Goal: Task Accomplishment & Management: Manage account settings

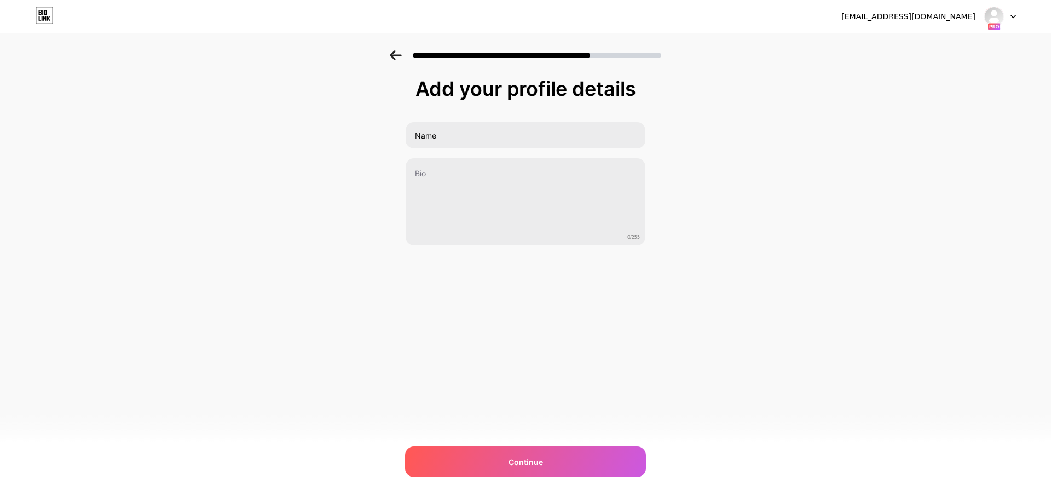
click at [992, 22] on icon at bounding box center [993, 26] width 13 height 8
click at [393, 58] on icon at bounding box center [395, 55] width 11 height 10
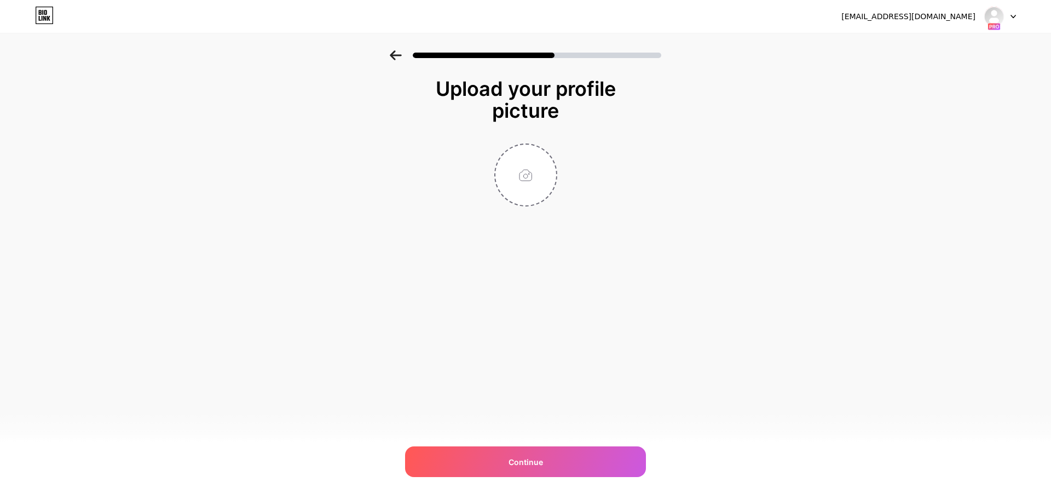
click at [393, 58] on icon at bounding box center [395, 55] width 11 height 10
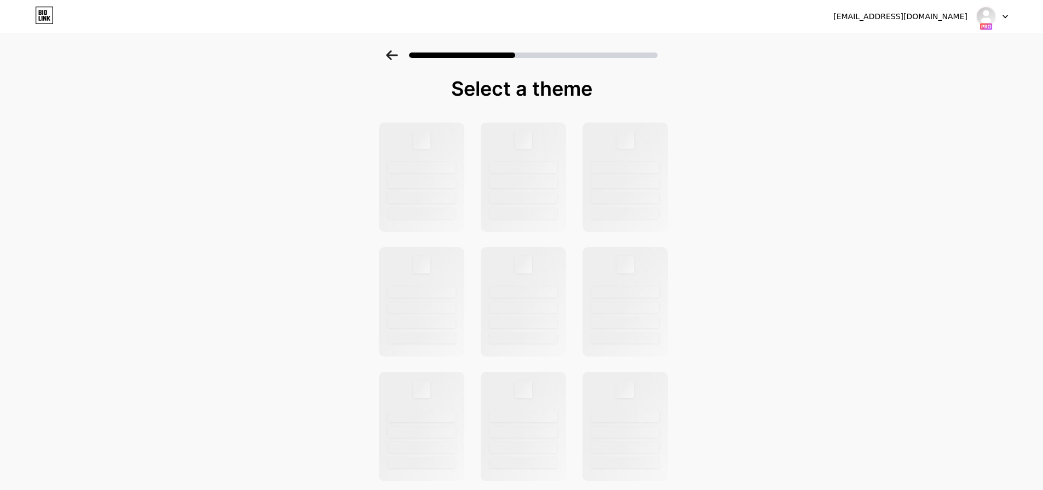
click at [393, 58] on icon at bounding box center [391, 55] width 11 height 10
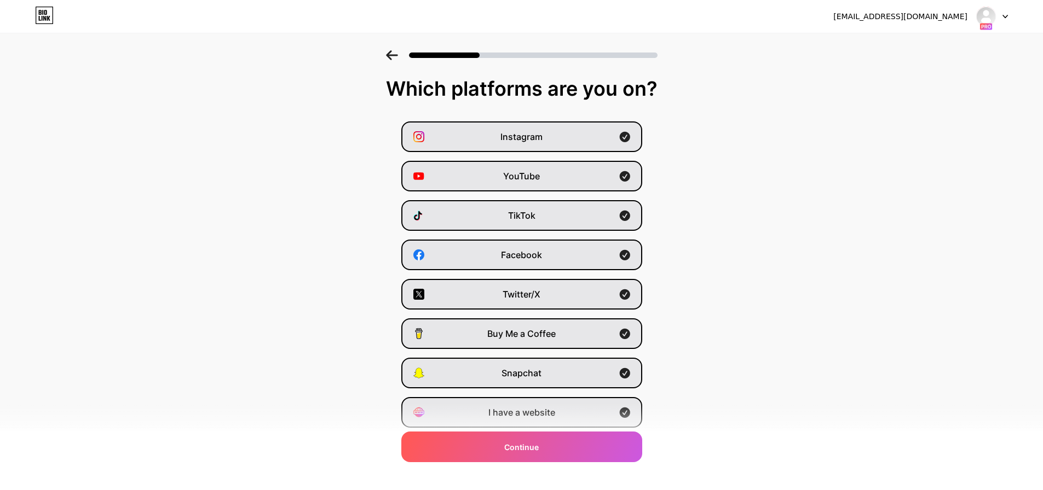
click at [393, 58] on icon at bounding box center [391, 55] width 11 height 10
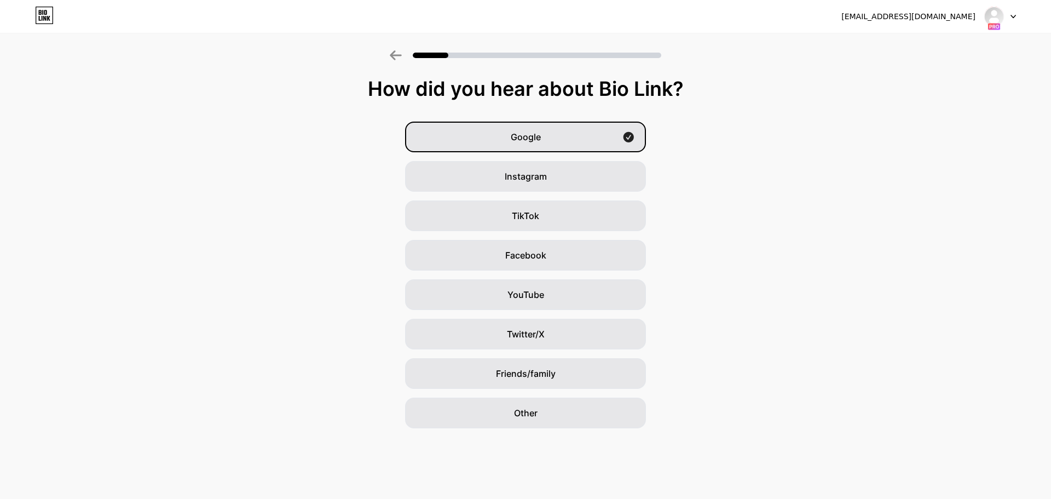
click at [390, 57] on icon at bounding box center [396, 55] width 12 height 10
click at [395, 57] on icon at bounding box center [396, 55] width 12 height 10
click at [395, 55] on icon at bounding box center [395, 55] width 11 height 10
click at [393, 56] on icon at bounding box center [396, 55] width 12 height 10
click at [526, 137] on span "Google" at bounding box center [526, 136] width 30 height 13
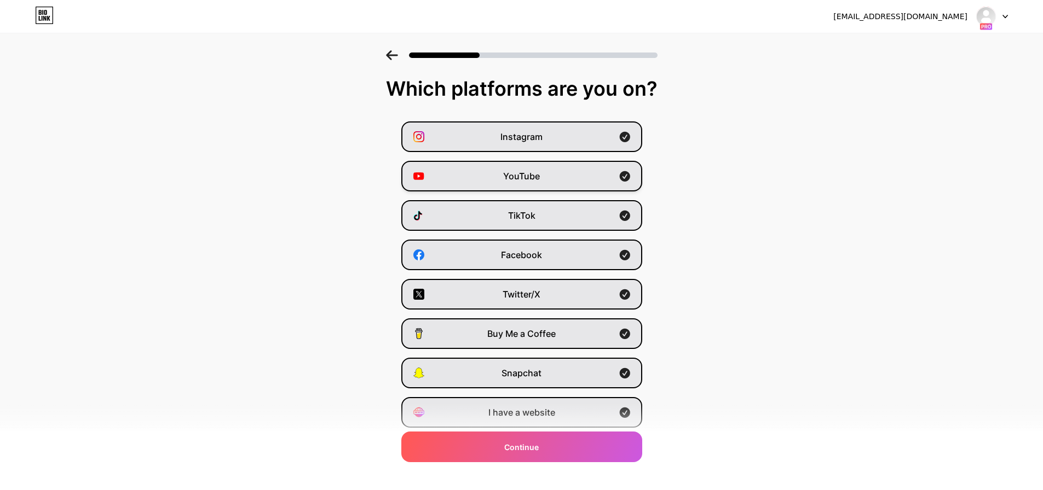
click at [523, 177] on span "YouTube" at bounding box center [521, 176] width 37 height 13
click at [522, 176] on span "YouTube" at bounding box center [521, 176] width 37 height 13
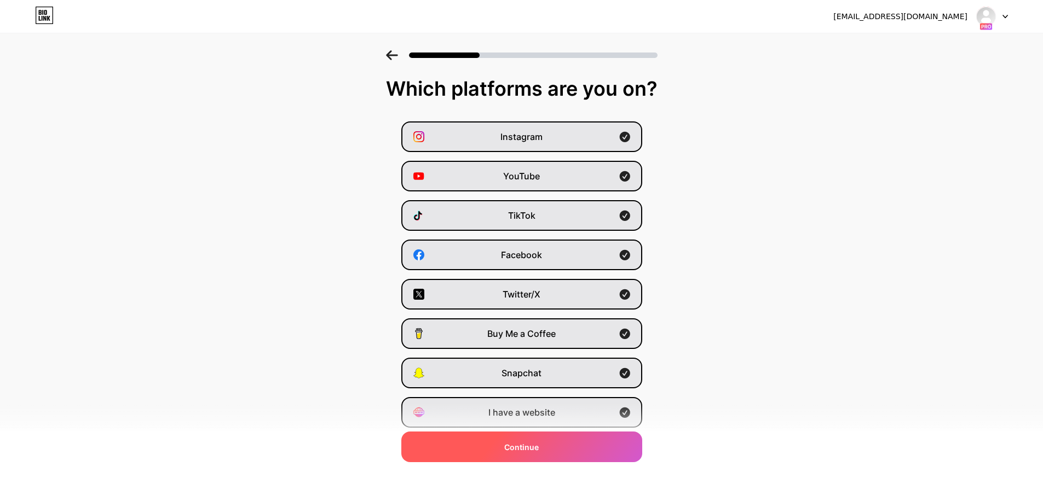
click at [583, 445] on div "Continue" at bounding box center [521, 447] width 241 height 31
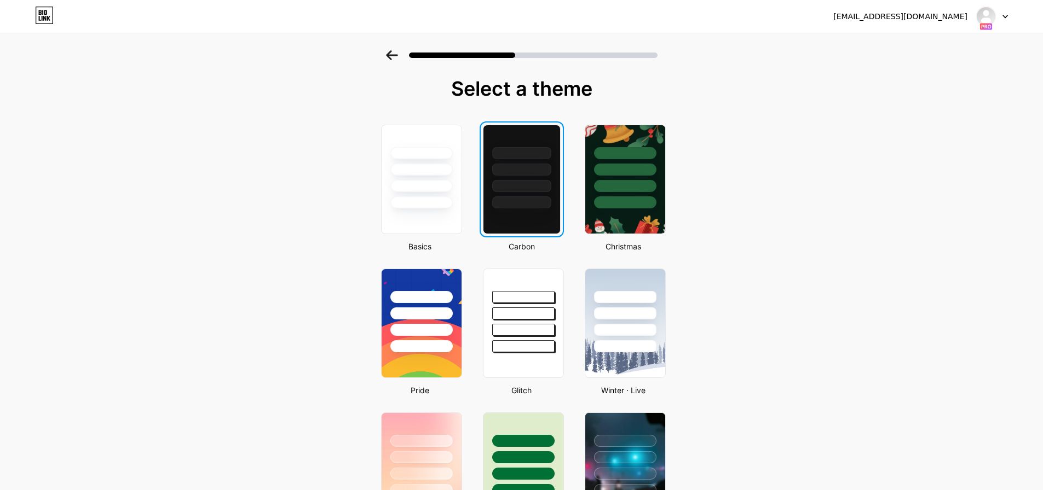
click at [528, 201] on div at bounding box center [521, 203] width 59 height 12
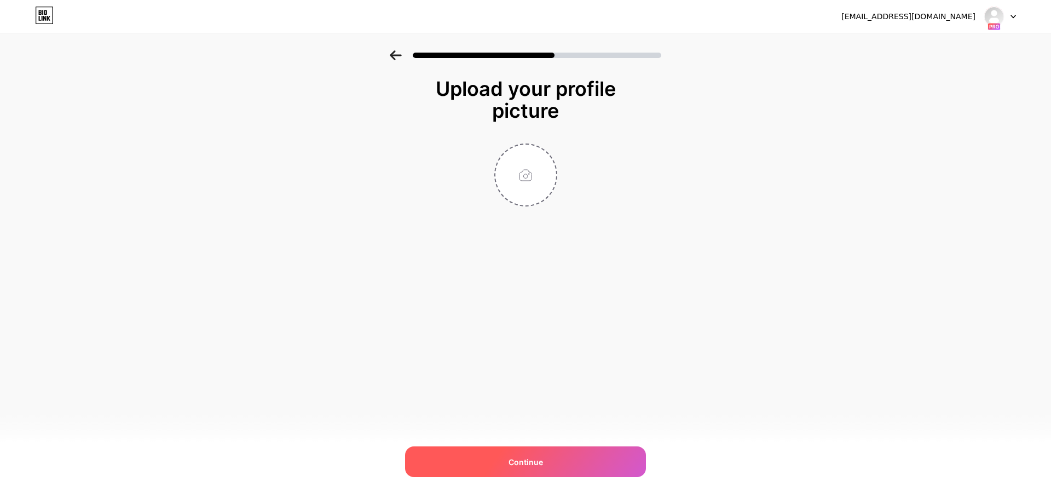
click at [553, 463] on div "Continue" at bounding box center [525, 461] width 241 height 31
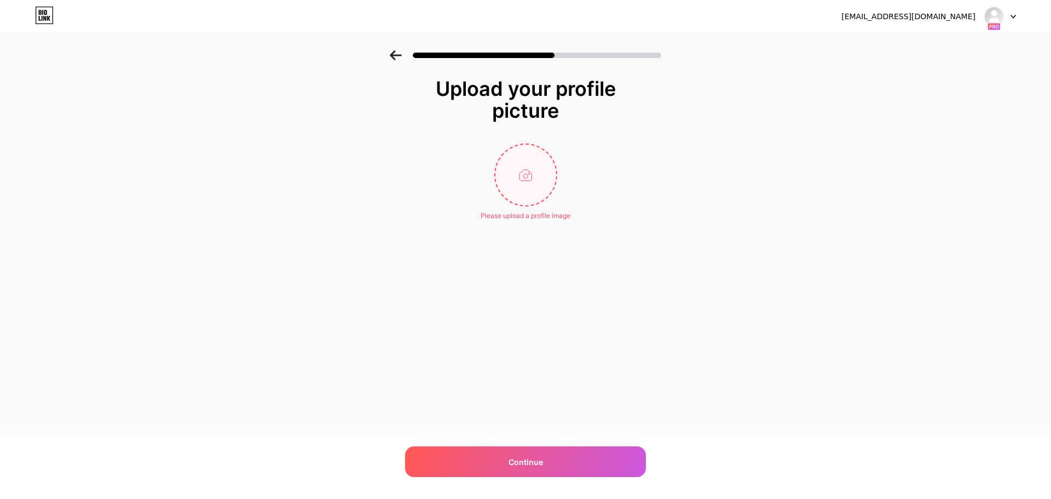
click at [547, 190] on input "file" at bounding box center [525, 175] width 61 height 61
type input "C:\fakepath\Gemini_Generated_Image_b9vtznb9vtznb9vt-removebg-preview.png"
click at [1003, 22] on div at bounding box center [1000, 17] width 32 height 20
drag, startPoint x: 656, startPoint y: 191, endPoint x: 627, endPoint y: 351, distance: 162.5
click at [656, 192] on div "Upload your profile picture Continue" at bounding box center [525, 155] width 1051 height 211
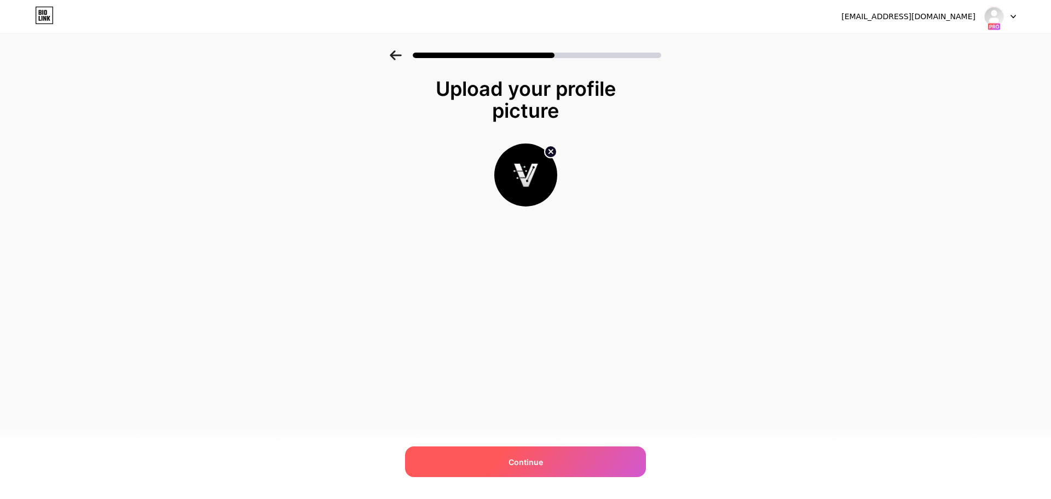
click at [592, 469] on div "Continue" at bounding box center [525, 461] width 241 height 31
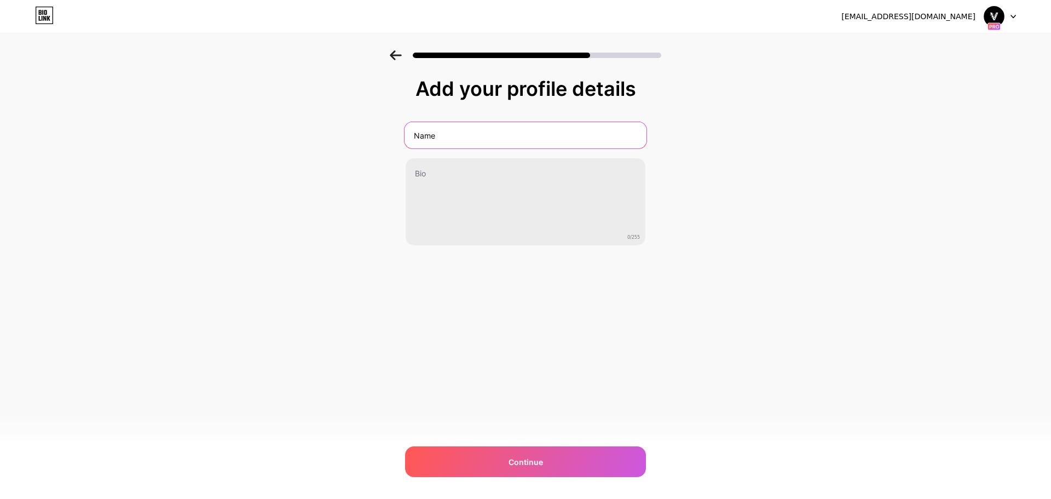
click at [487, 146] on input "Name" at bounding box center [526, 135] width 242 height 26
type input "Nameasda"
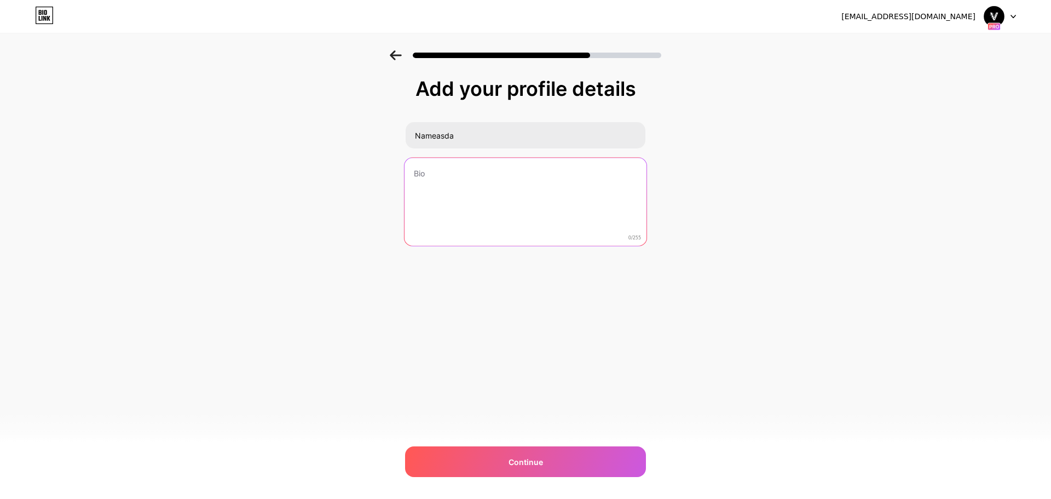
click at [479, 203] on textarea at bounding box center [526, 202] width 242 height 89
type textarea "sdss"
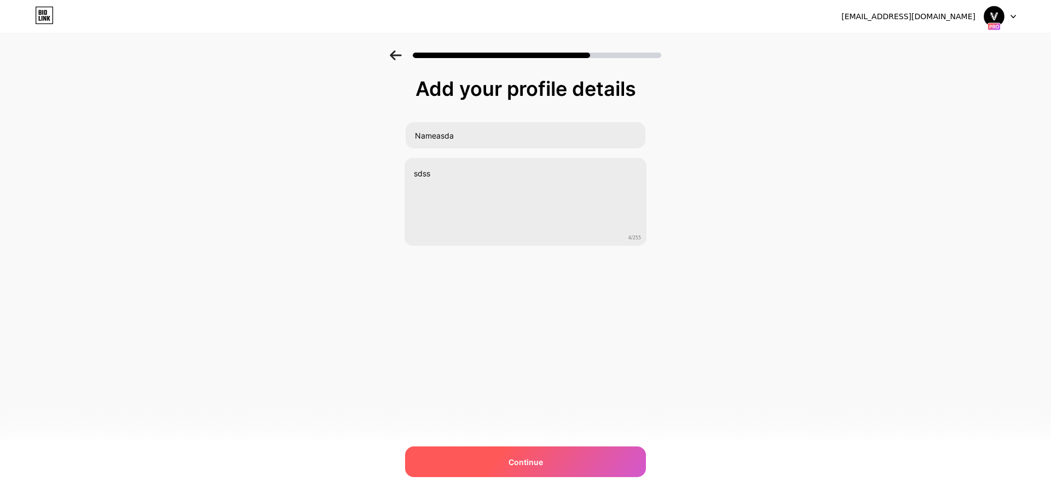
click at [556, 468] on div "Continue" at bounding box center [525, 461] width 241 height 31
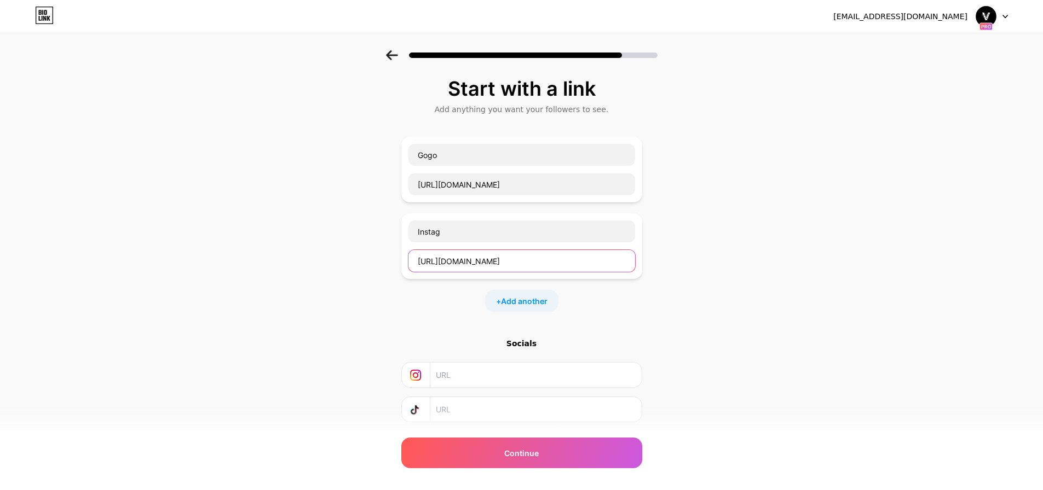
click at [529, 262] on input "[URL][DOMAIN_NAME]" at bounding box center [521, 261] width 227 height 22
click at [714, 315] on div "Start with a link Add anything you want your followers to see. Gogo [URL][DOMAI…" at bounding box center [521, 280] width 1043 height 461
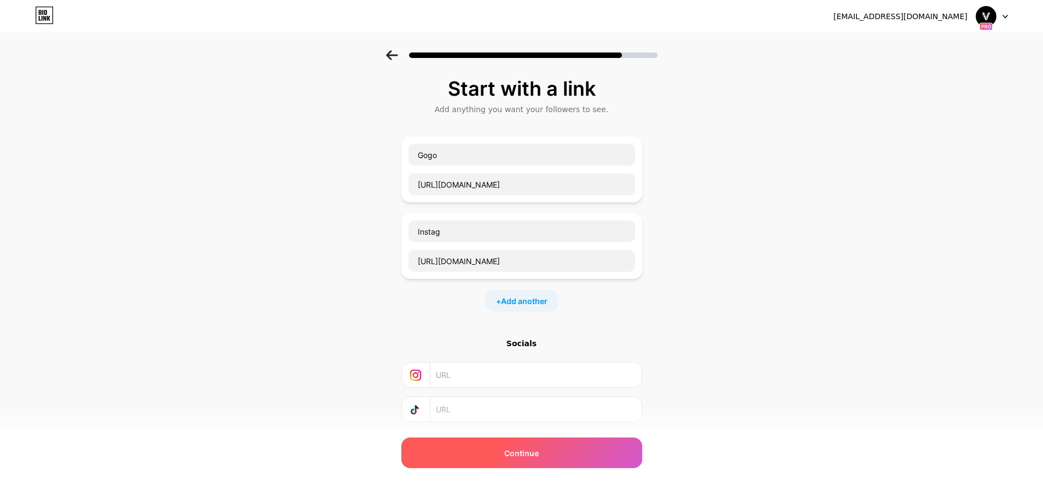
click at [570, 453] on div "Continue" at bounding box center [521, 453] width 241 height 31
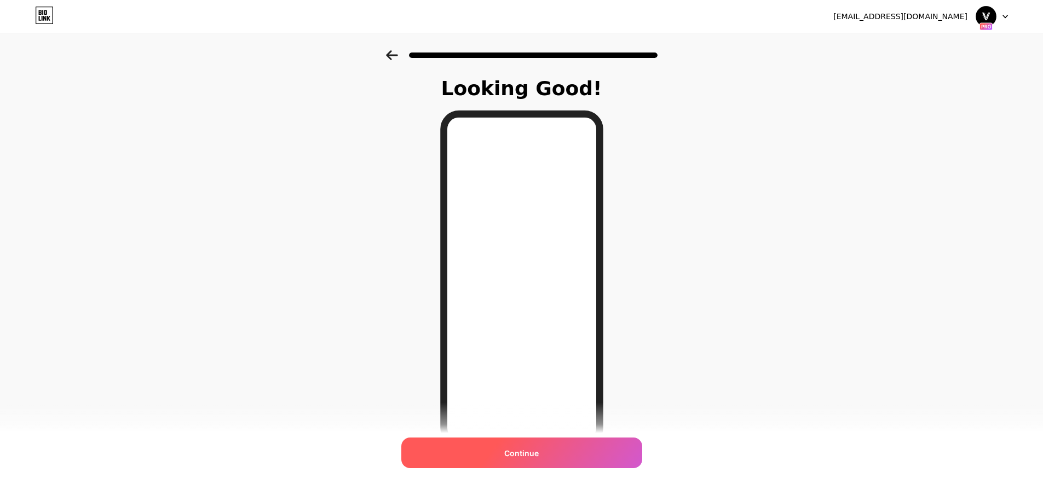
click at [556, 459] on div "Continue" at bounding box center [521, 453] width 241 height 31
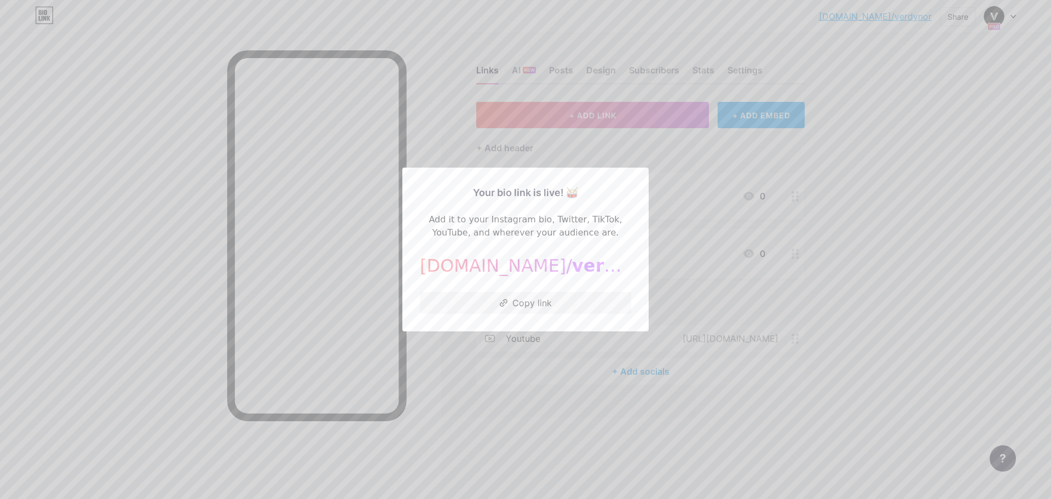
click at [859, 257] on div at bounding box center [525, 249] width 1051 height 499
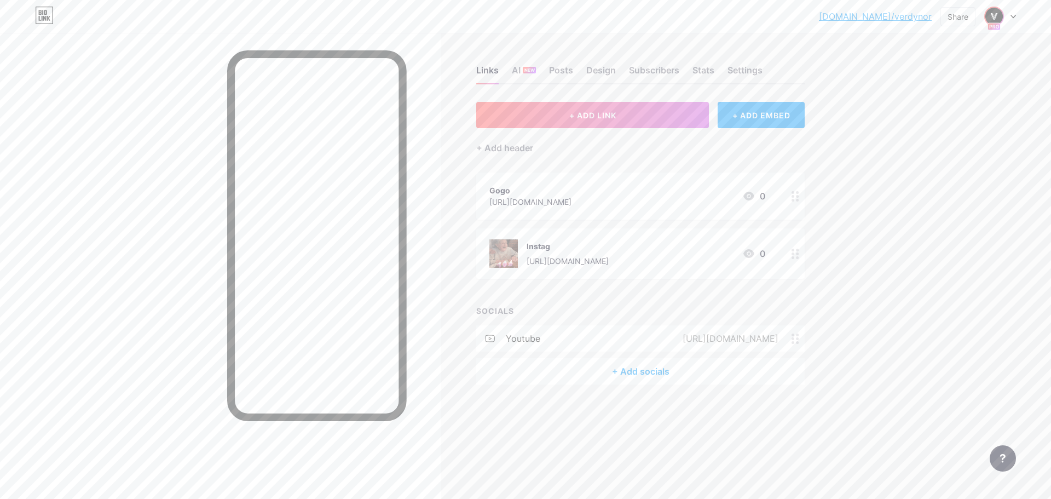
click at [999, 15] on img at bounding box center [994, 17] width 18 height 18
click at [931, 121] on div "+ Add a new page" at bounding box center [948, 125] width 123 height 11
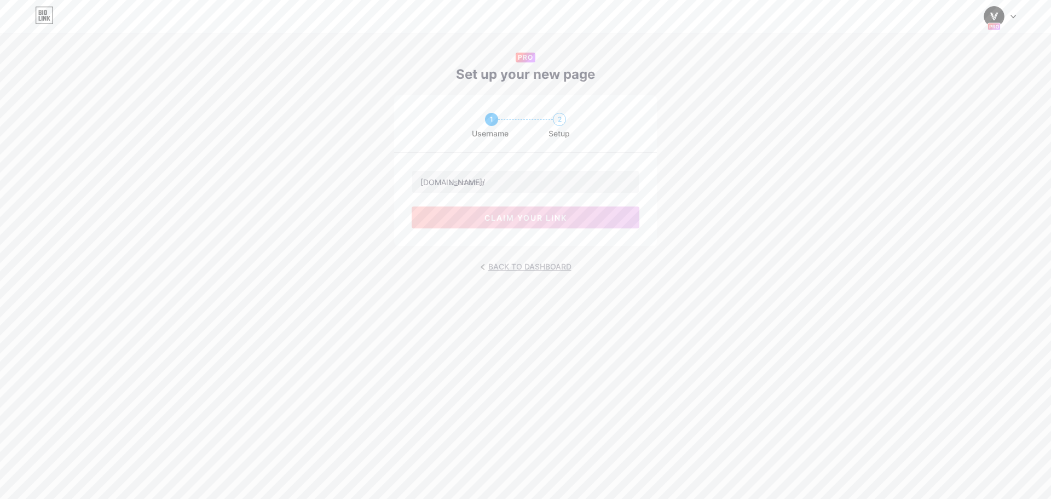
click at [527, 266] on link "BACK TO DASHBOARD" at bounding box center [525, 266] width 91 height 15
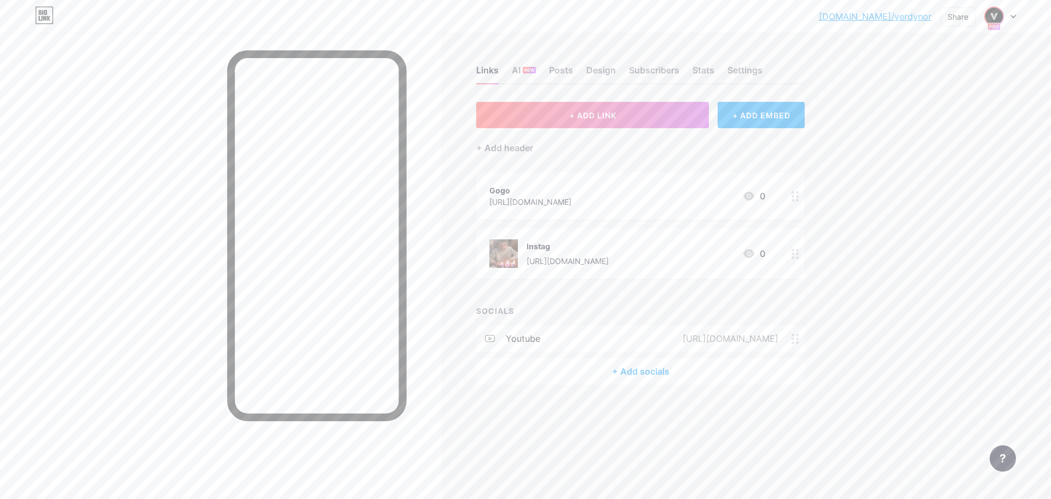
click at [995, 18] on img at bounding box center [994, 17] width 18 height 18
click at [925, 161] on link "Account settings" at bounding box center [948, 155] width 136 height 30
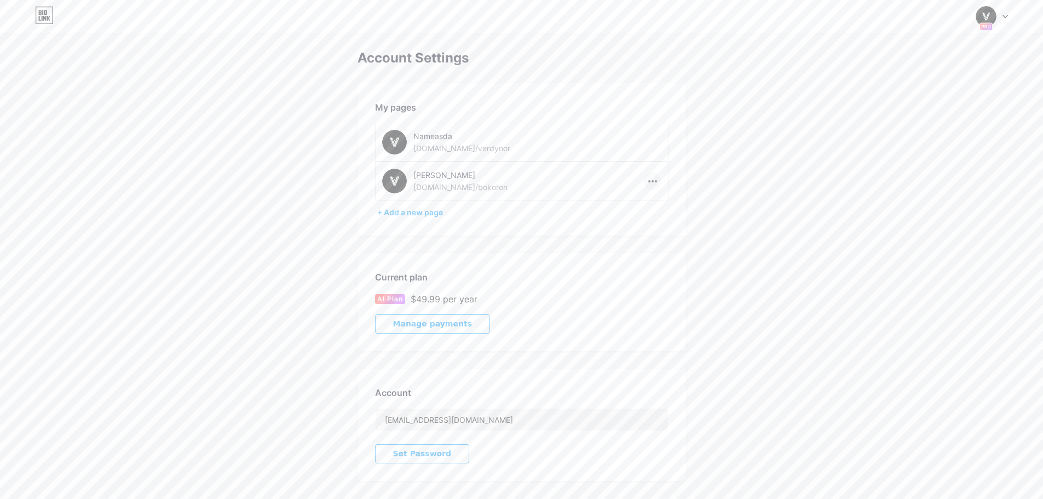
click at [651, 183] on div at bounding box center [653, 181] width 18 height 18
click at [661, 223] on li "Delete page" at bounding box center [686, 224] width 84 height 20
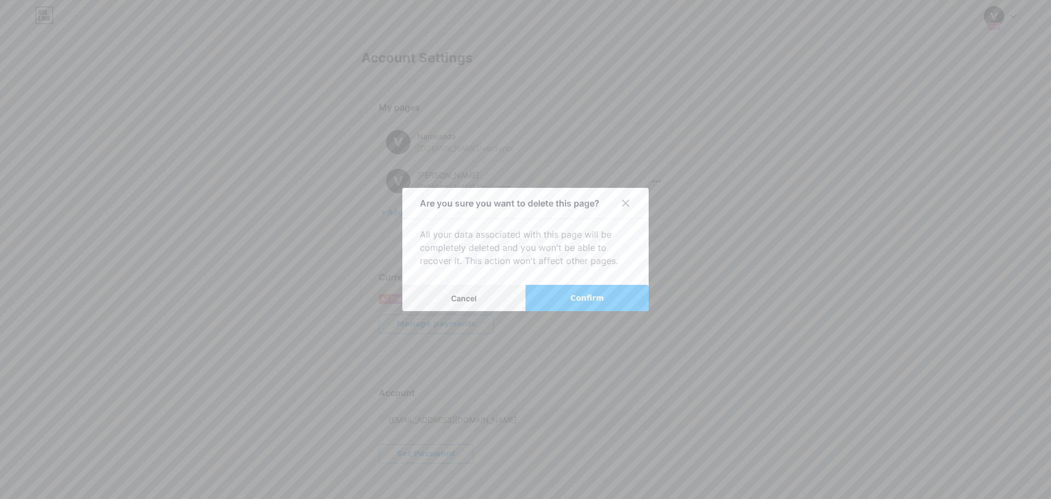
click at [574, 298] on span "Confirm" at bounding box center [587, 297] width 34 height 11
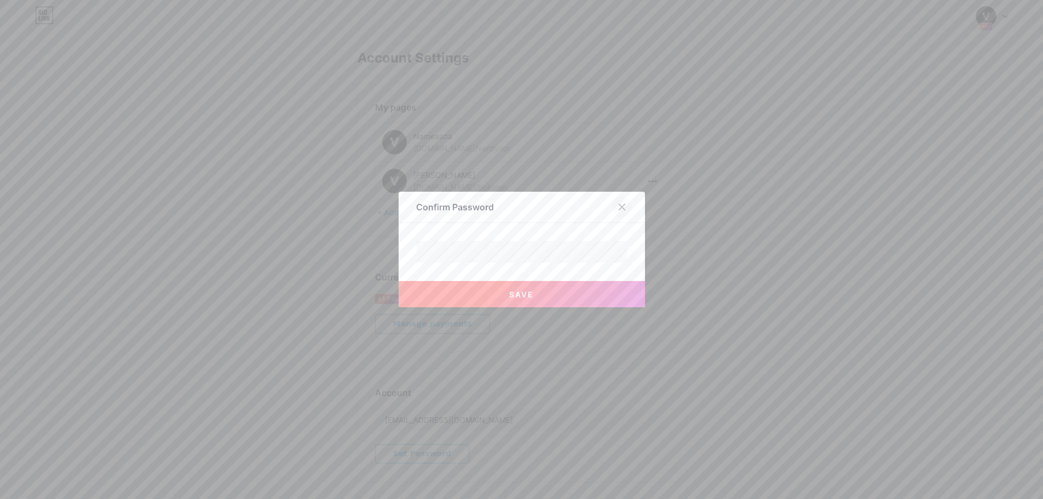
click at [624, 206] on icon at bounding box center [622, 207] width 6 height 6
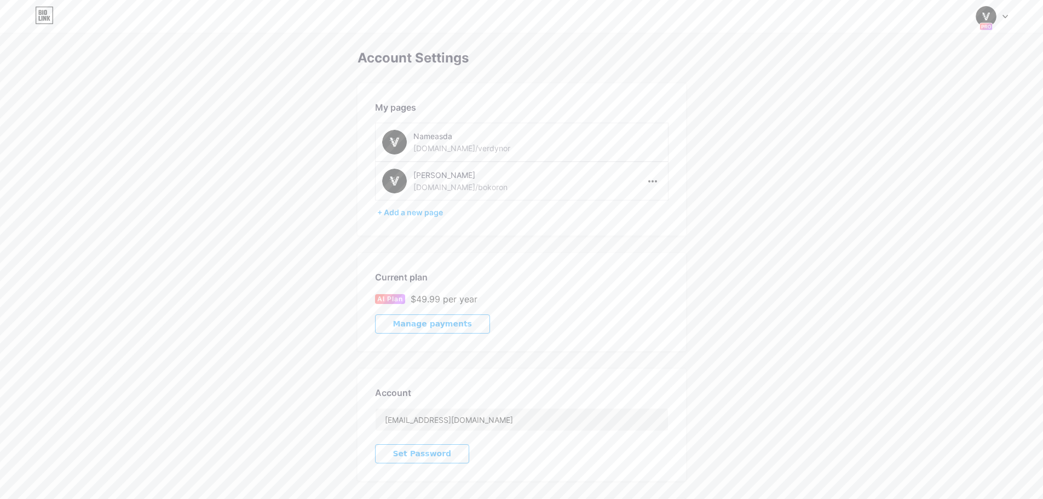
drag, startPoint x: 429, startPoint y: 324, endPoint x: 423, endPoint y: 323, distance: 6.0
click at [425, 324] on span "Manage payments" at bounding box center [432, 323] width 79 height 9
click at [503, 427] on input "[EMAIL_ADDRESS][DOMAIN_NAME]" at bounding box center [521, 419] width 292 height 22
click at [296, 391] on div "Account Settings My pages Nameasda [DOMAIN_NAME]/verdynor [PERSON_NAME] [DOMAIN…" at bounding box center [521, 328] width 1043 height 557
click at [1007, 18] on icon at bounding box center [1004, 17] width 5 height 4
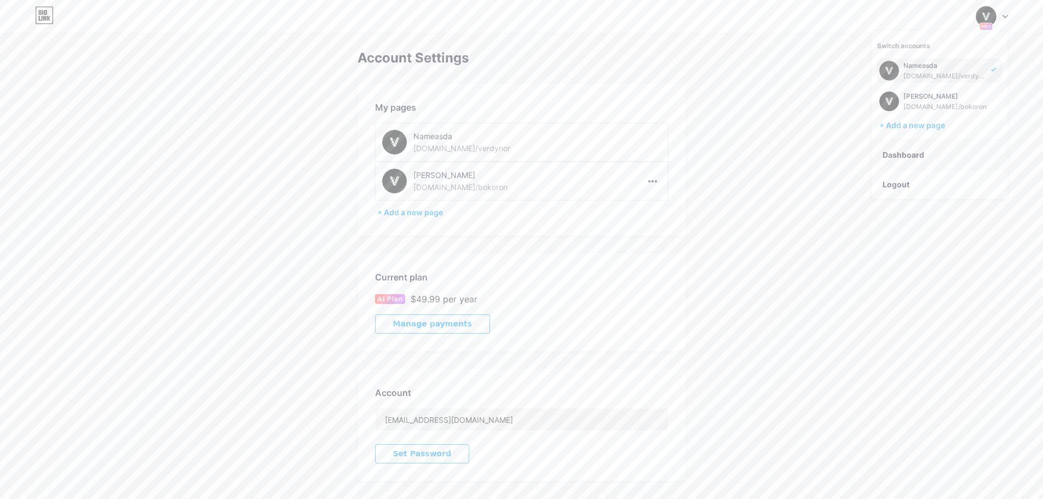
click at [905, 153] on link "Dashboard" at bounding box center [939, 155] width 136 height 30
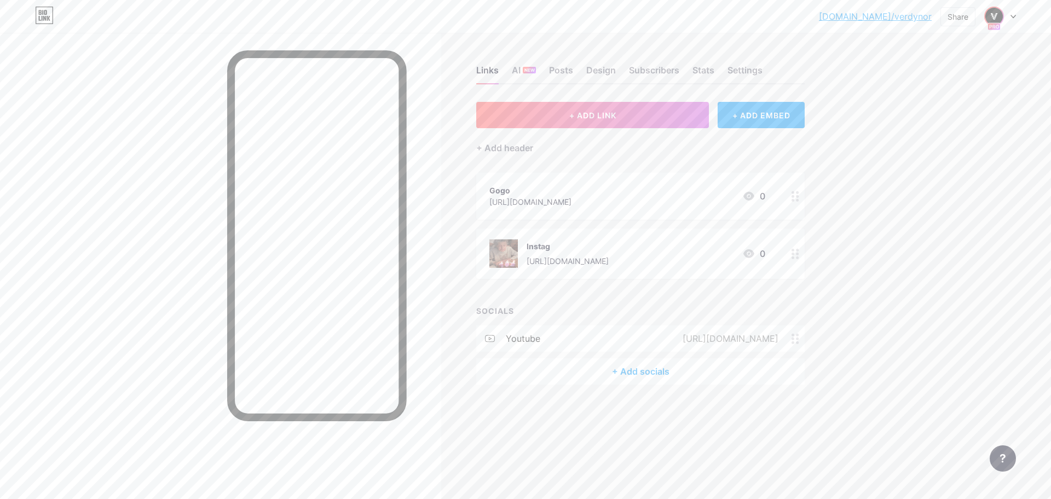
click at [988, 15] on img at bounding box center [994, 17] width 18 height 18
click at [908, 151] on link "Account settings" at bounding box center [948, 155] width 136 height 30
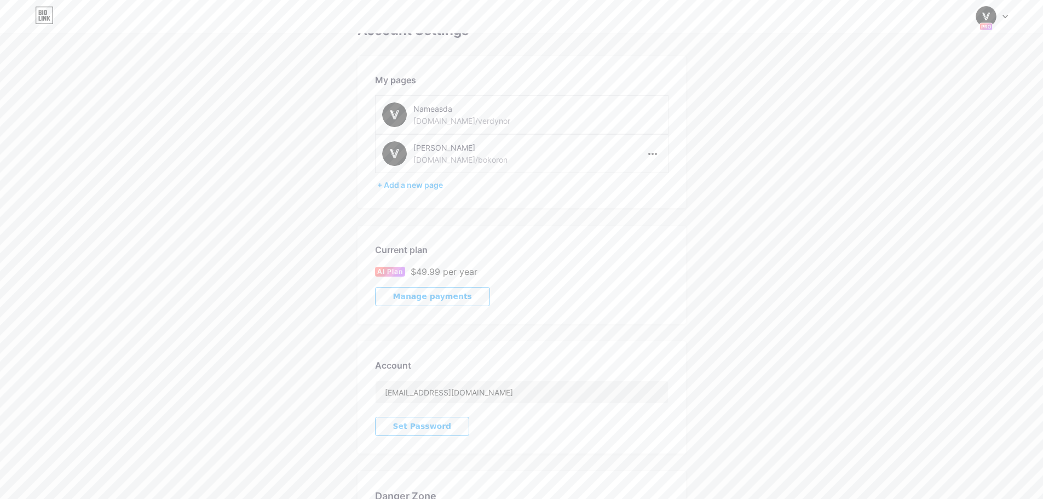
scroll to position [55, 0]
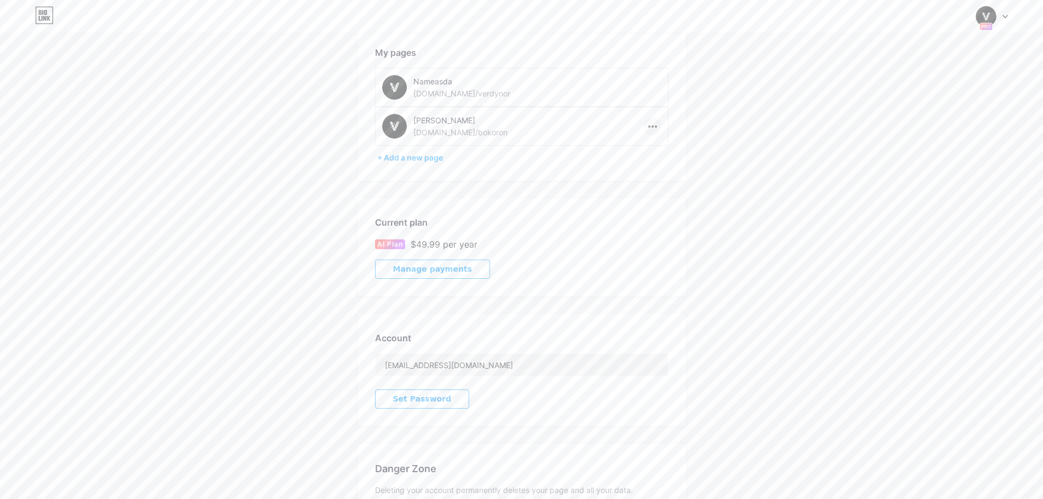
click at [649, 124] on div at bounding box center [653, 127] width 18 height 18
click at [656, 128] on div at bounding box center [653, 127] width 18 height 18
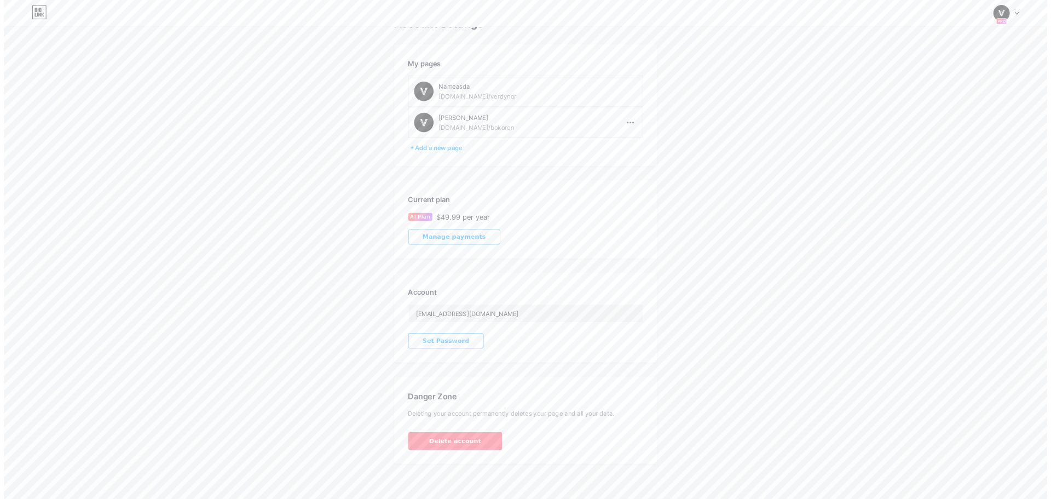
scroll to position [0, 0]
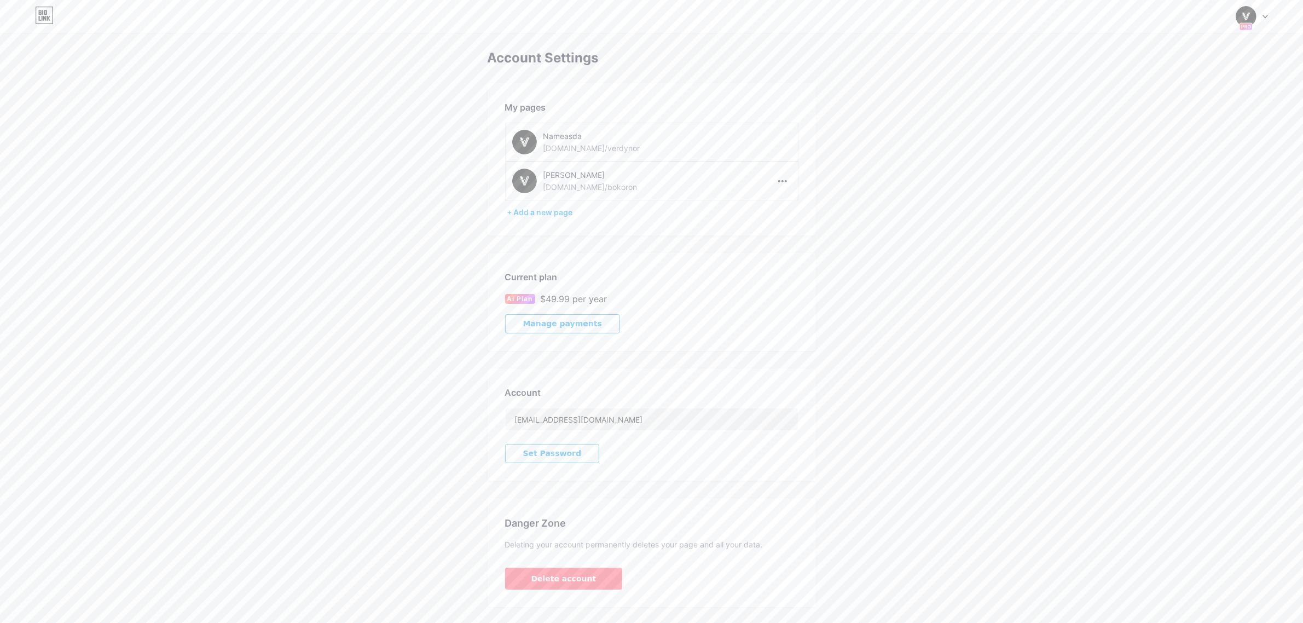
click at [1050, 4] on div "Switch accounts Nameasda [DOMAIN_NAME]/verdynor [PERSON_NAME] [DOMAIN_NAME]/bok…" at bounding box center [651, 16] width 1303 height 33
click at [1050, 11] on div at bounding box center [1253, 17] width 32 height 20
click at [1050, 97] on div "Account Settings My pages Nameasda [DOMAIN_NAME]/verdynor [PERSON_NAME] [DOMAIN…" at bounding box center [651, 328] width 1303 height 557
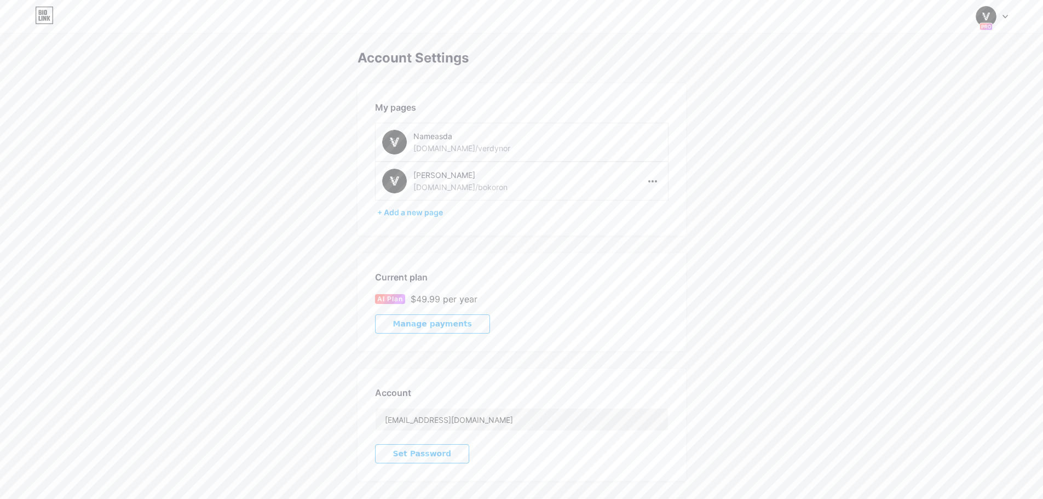
click at [1005, 17] on icon at bounding box center [1005, 16] width 4 height 3
click at [917, 145] on link "Dashboard" at bounding box center [939, 155] width 136 height 30
